Goal: Find specific page/section: Find specific page/section

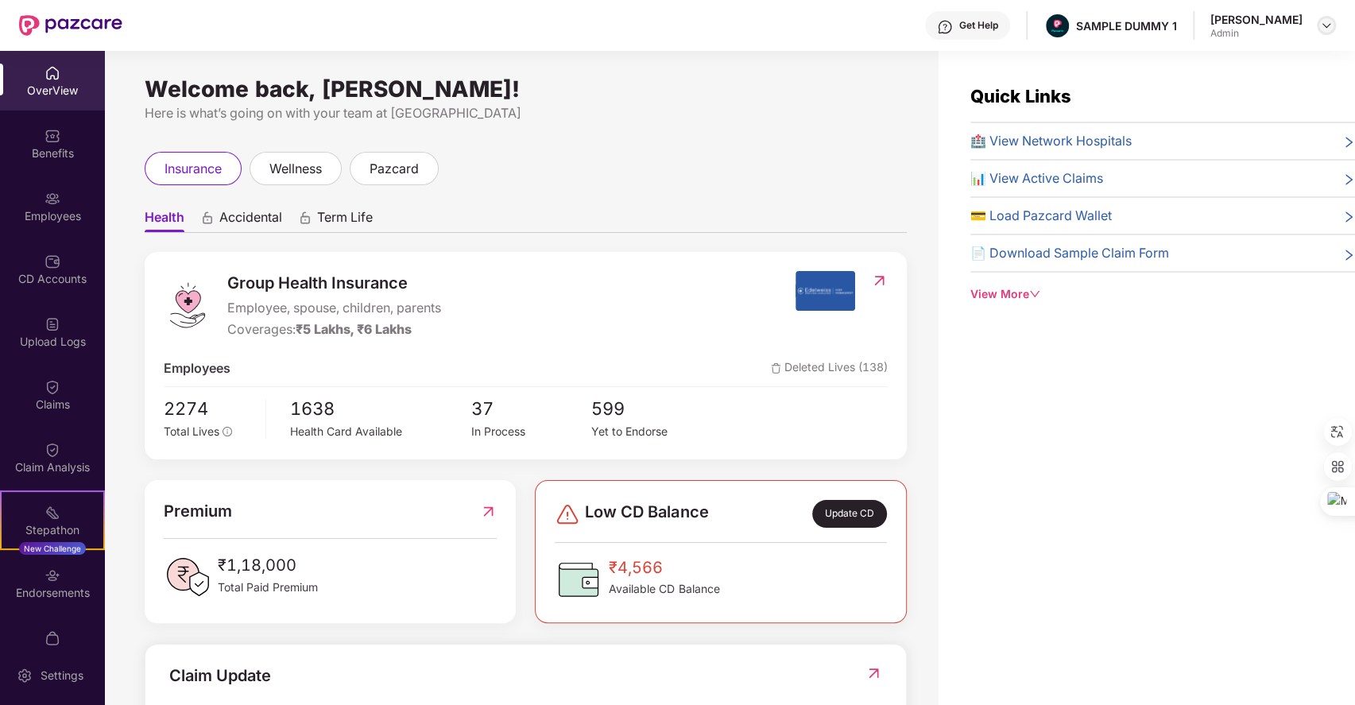
click at [1330, 29] on img at bounding box center [1326, 25] width 13 height 13
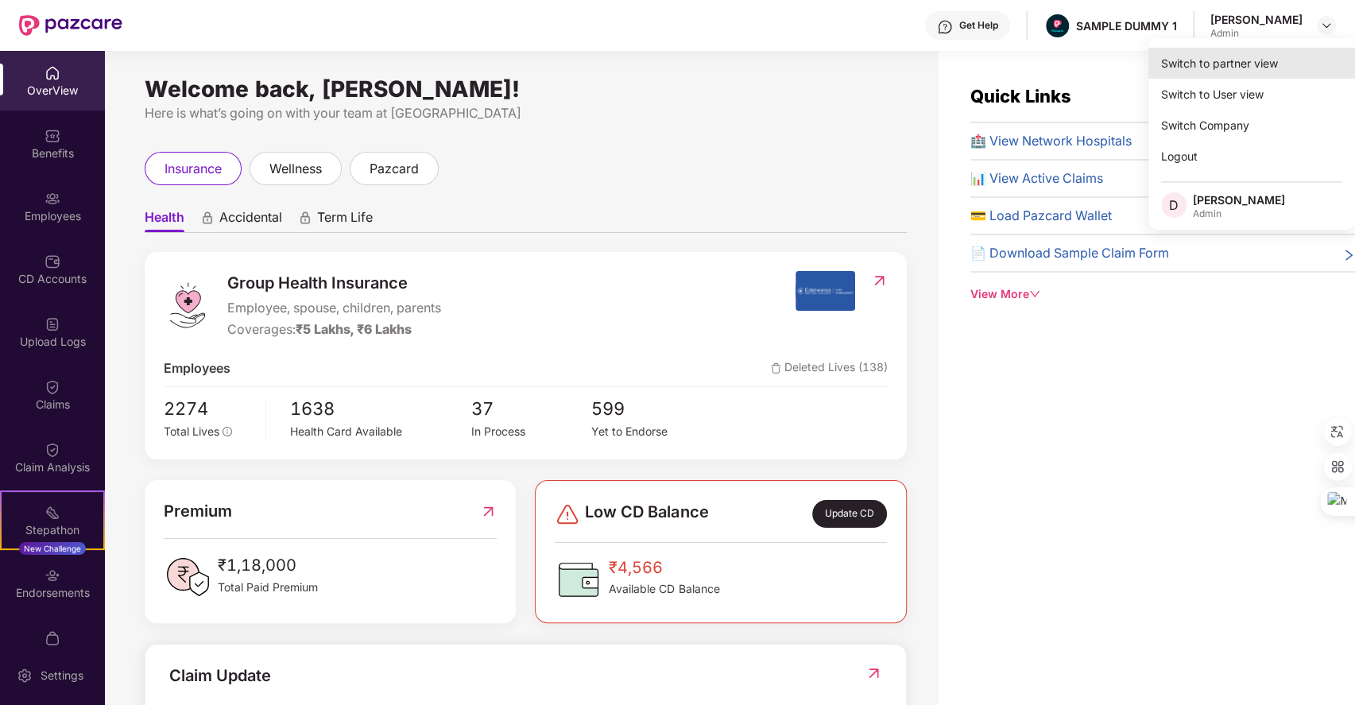
click at [1206, 60] on div "Switch to partner view" at bounding box center [1251, 63] width 207 height 31
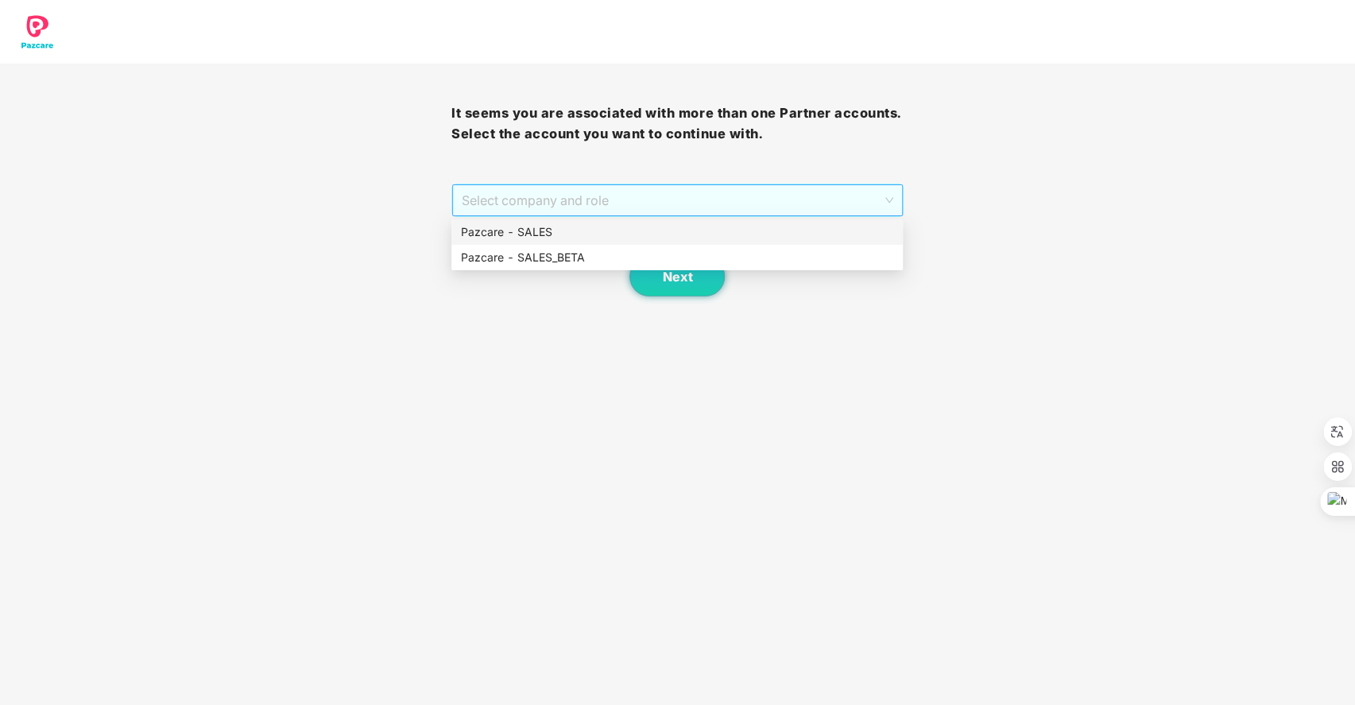
click at [734, 214] on span "Select company and role" at bounding box center [677, 200] width 431 height 30
click at [594, 238] on div "Pazcare - SALES" at bounding box center [677, 231] width 432 height 17
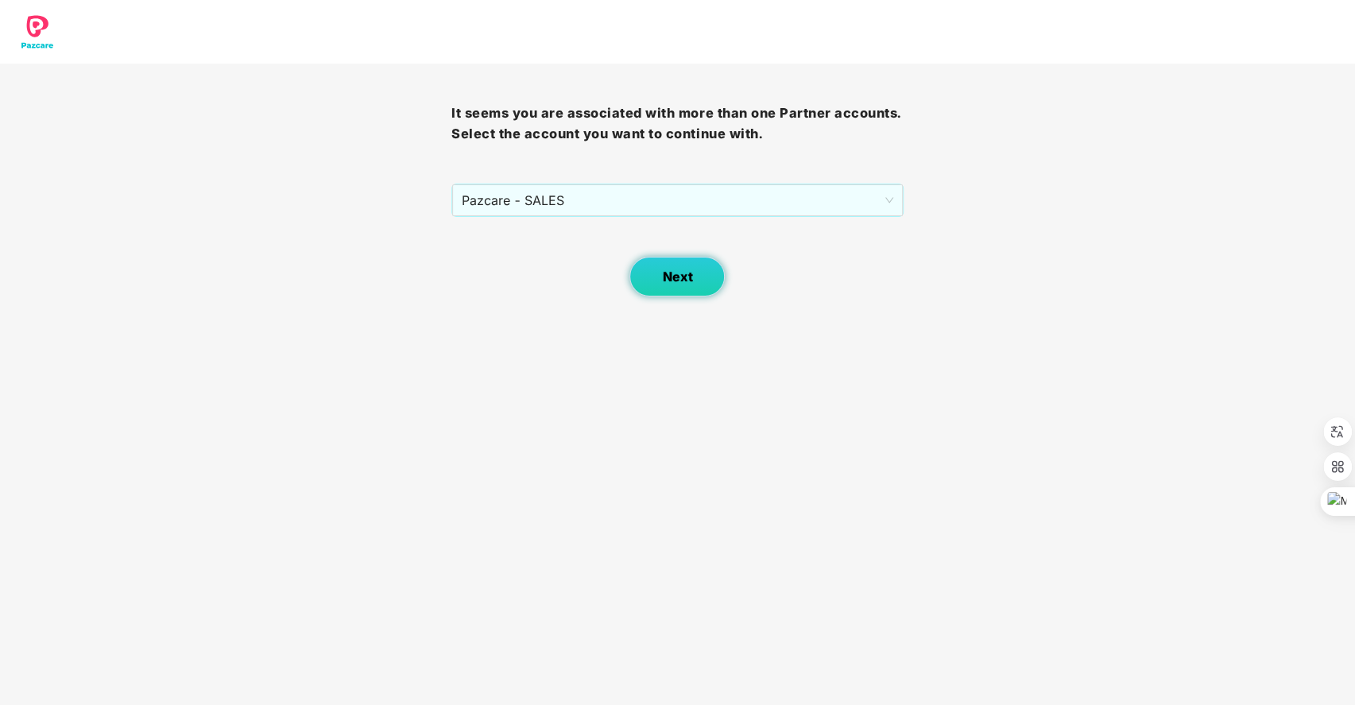
click at [657, 270] on button "Next" at bounding box center [676, 277] width 95 height 40
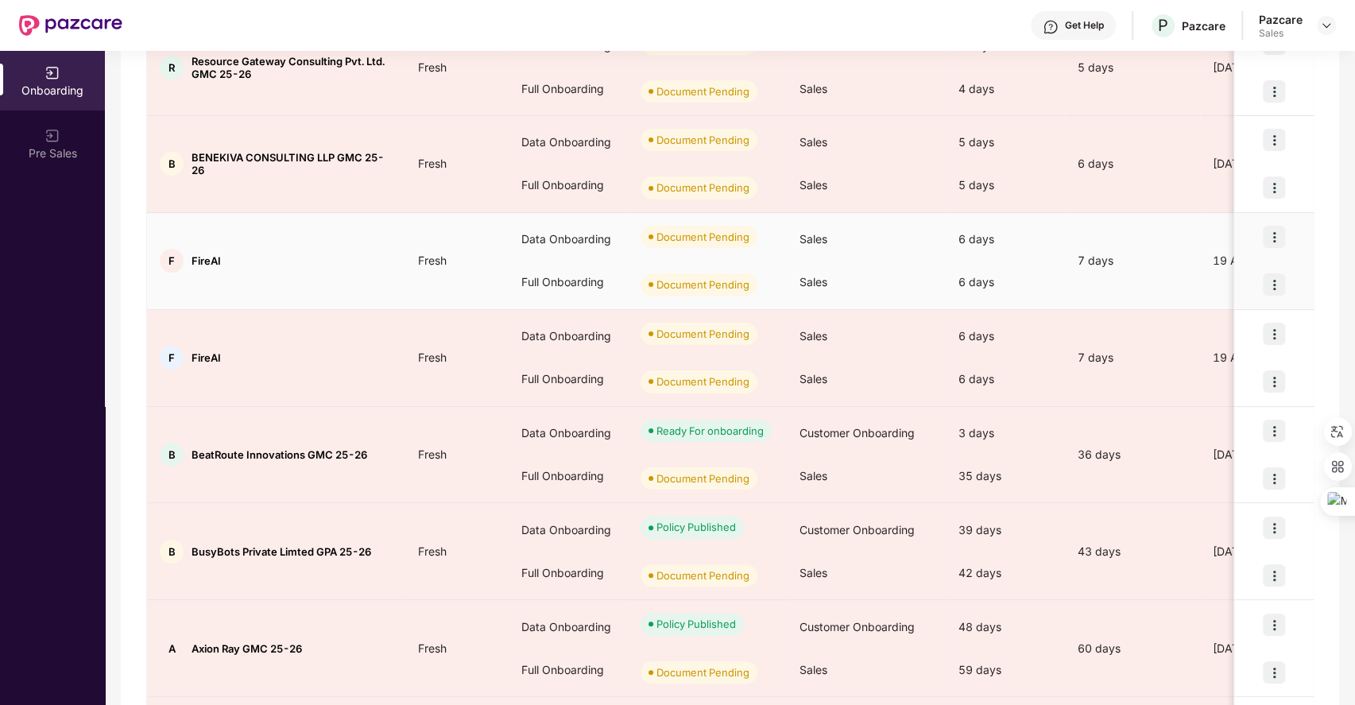
scroll to position [288, 0]
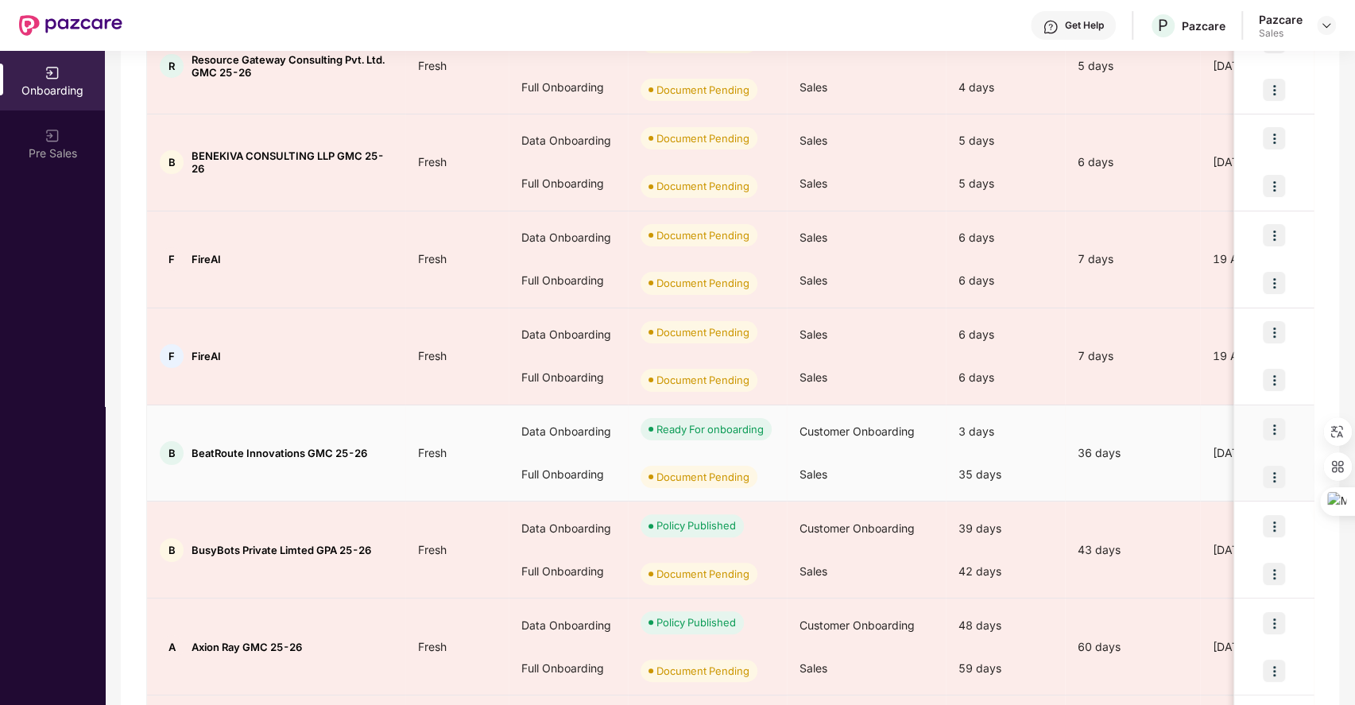
click at [1275, 419] on img at bounding box center [1274, 429] width 22 height 22
click at [1181, 464] on span "View Document" at bounding box center [1207, 467] width 114 height 17
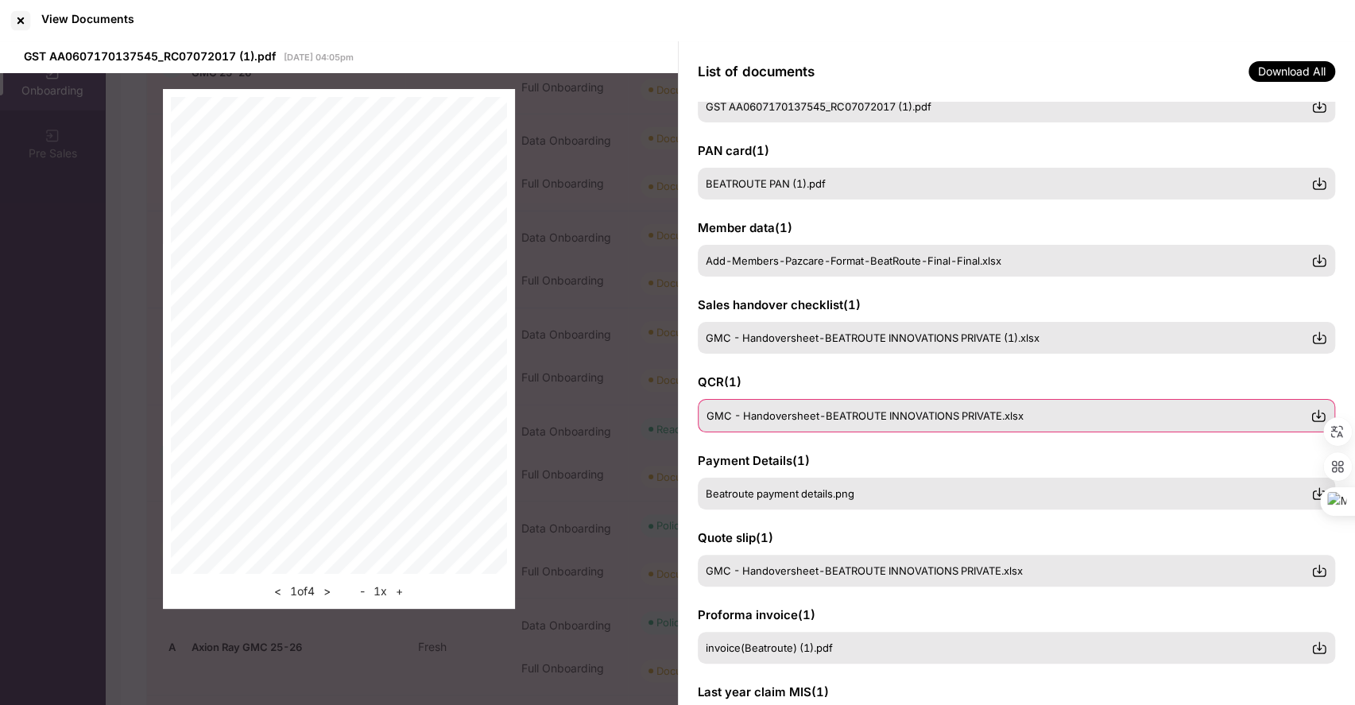
scroll to position [0, 0]
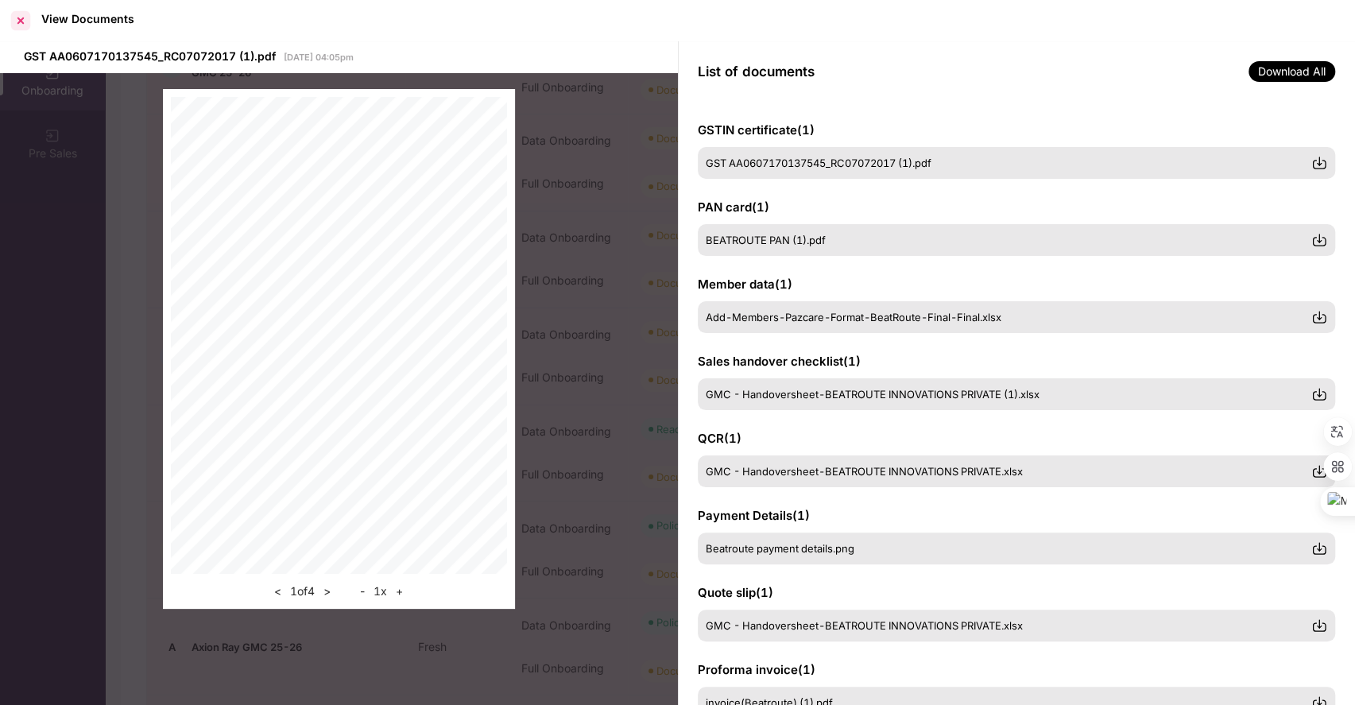
click at [18, 22] on div at bounding box center [20, 20] width 25 height 25
